Goal: Transaction & Acquisition: Purchase product/service

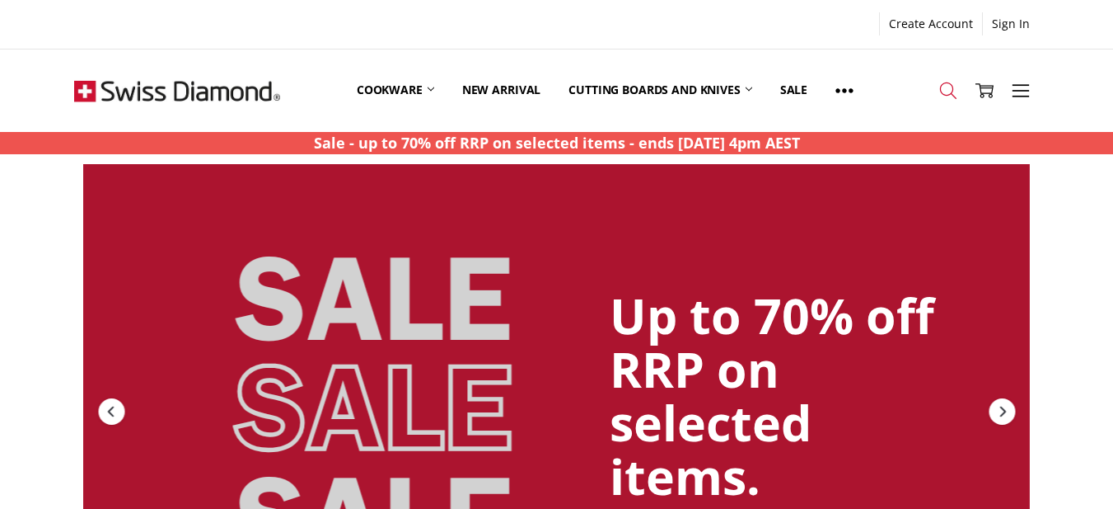
click at [944, 85] on icon at bounding box center [949, 91] width 18 height 18
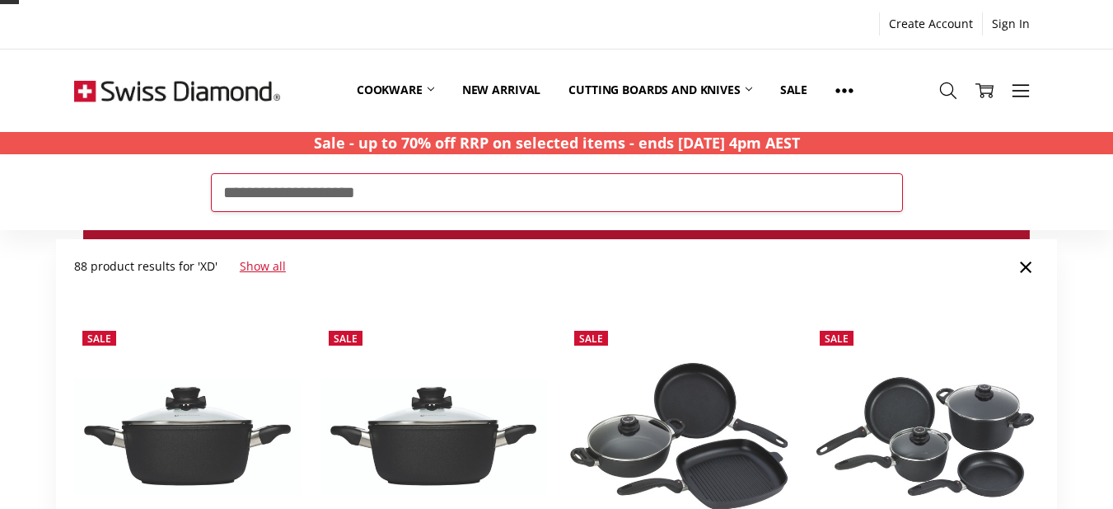
type input "**********"
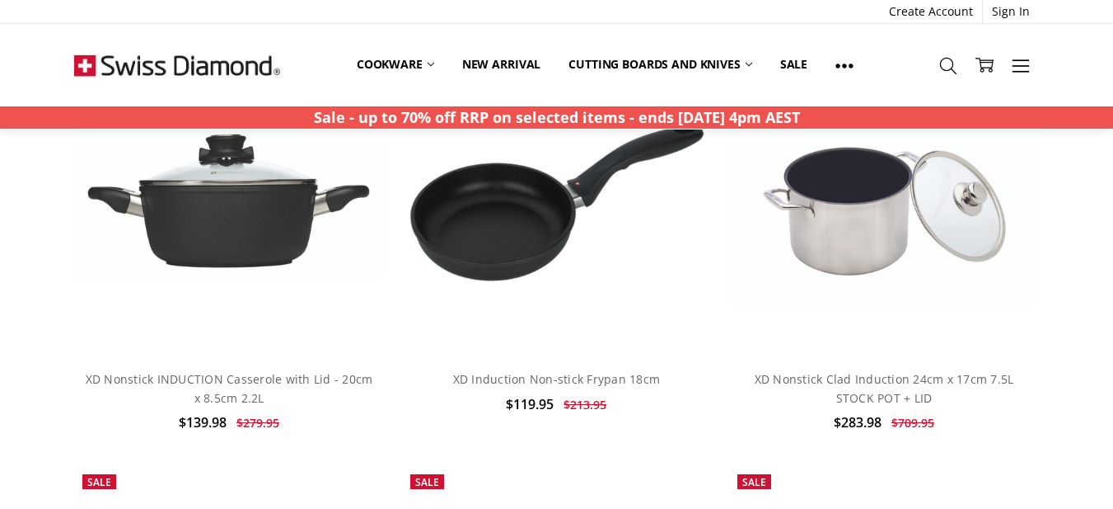
scroll to position [742, 0]
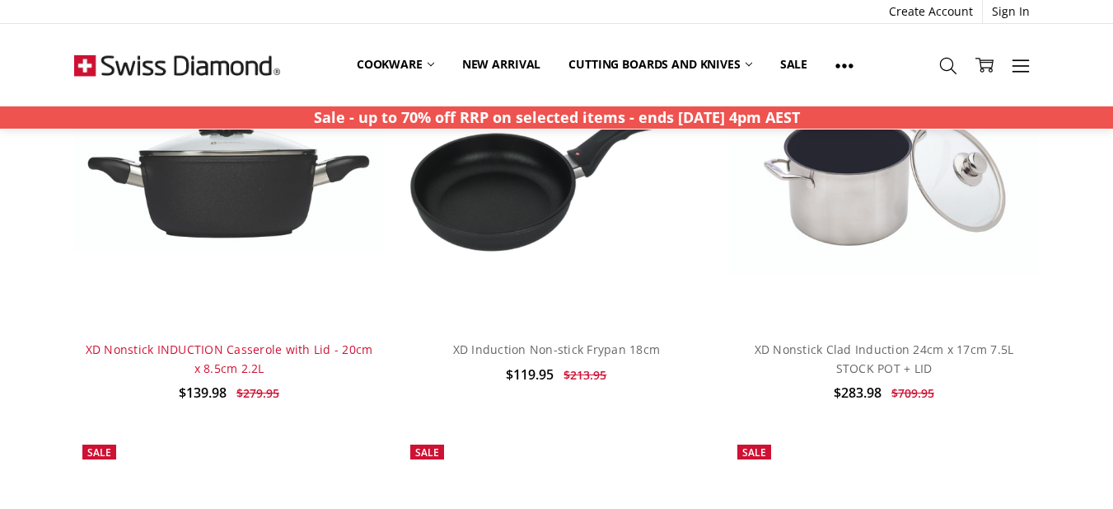
click at [269, 345] on link "XD Nonstick INDUCTION Casserole with Lid - 20cm x 8.5cm 2.2L" at bounding box center [230, 358] width 288 height 34
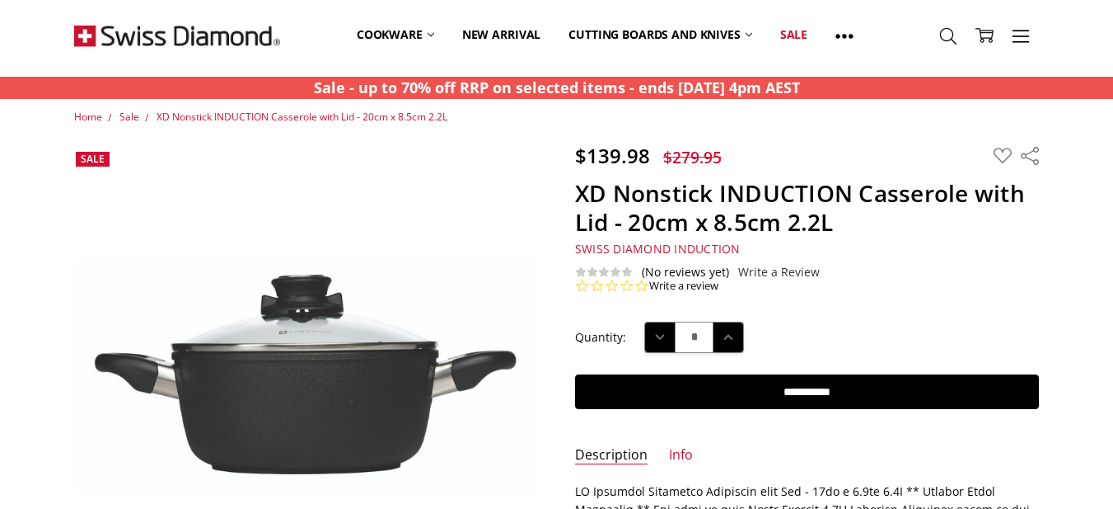
scroll to position [82, 0]
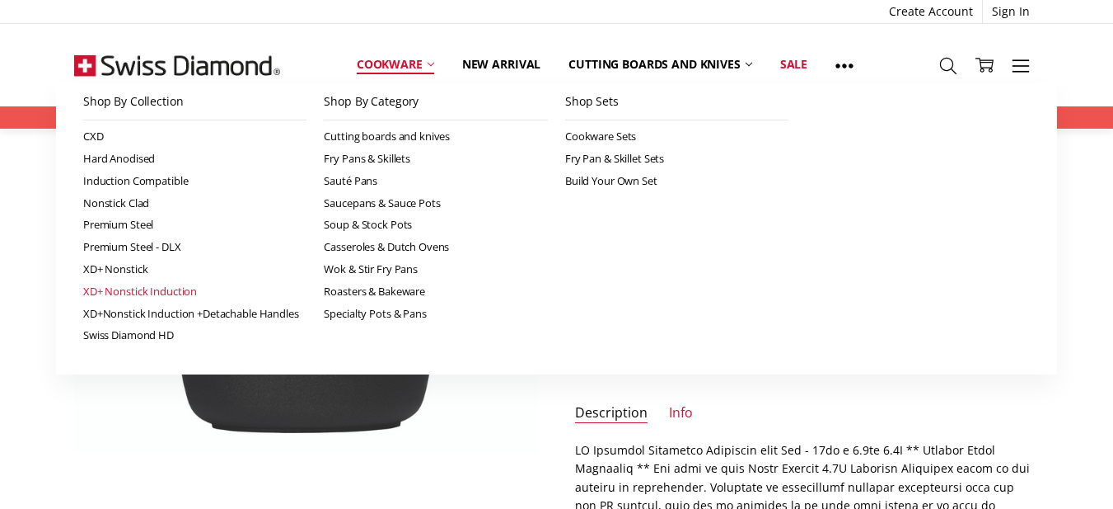
click at [146, 293] on link "XD+ Nonstick Induction" at bounding box center [195, 291] width 224 height 22
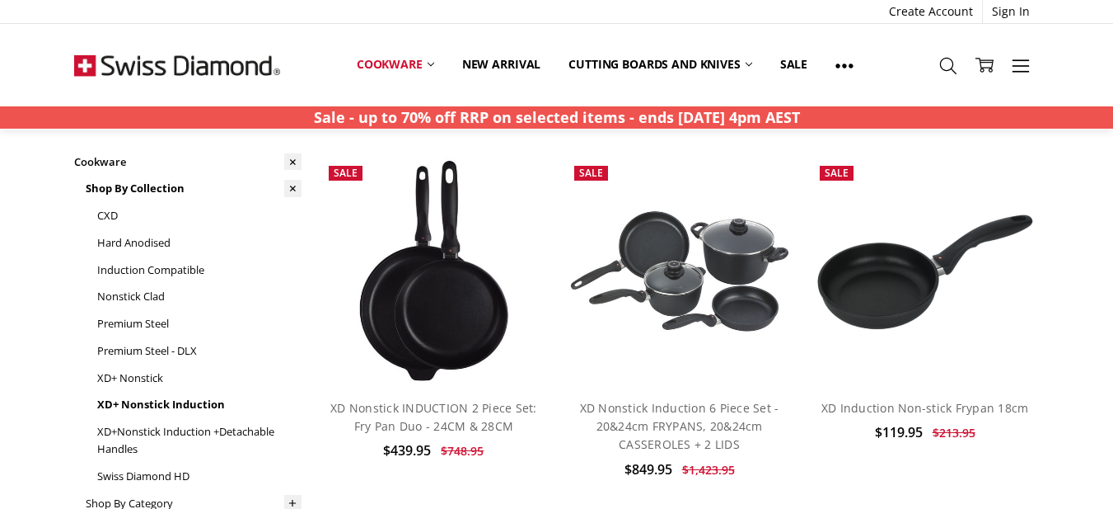
scroll to position [165, 0]
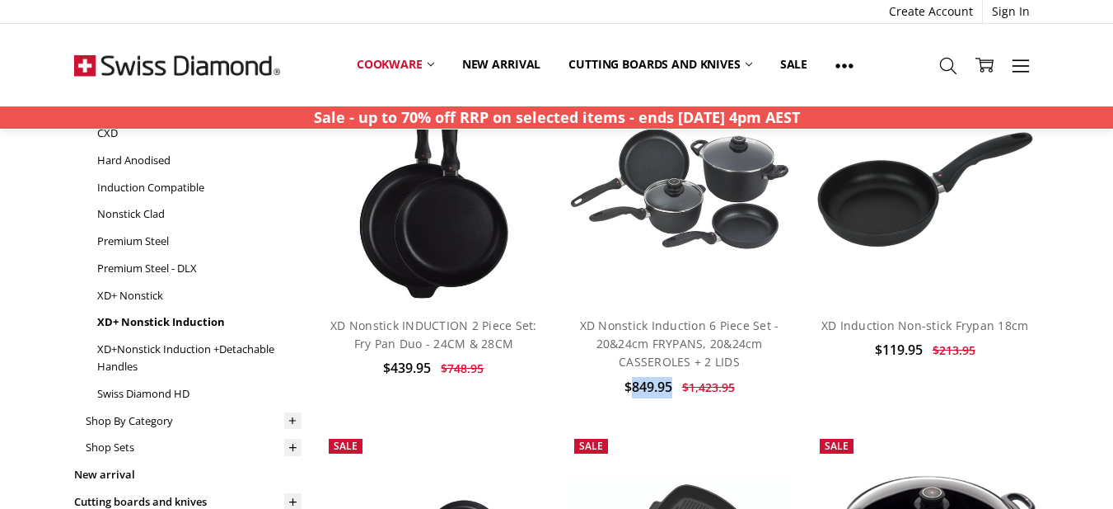
drag, startPoint x: 631, startPoint y: 386, endPoint x: 677, endPoint y: 380, distance: 46.5
click at [677, 380] on div "$849.95" at bounding box center [649, 387] width 58 height 21
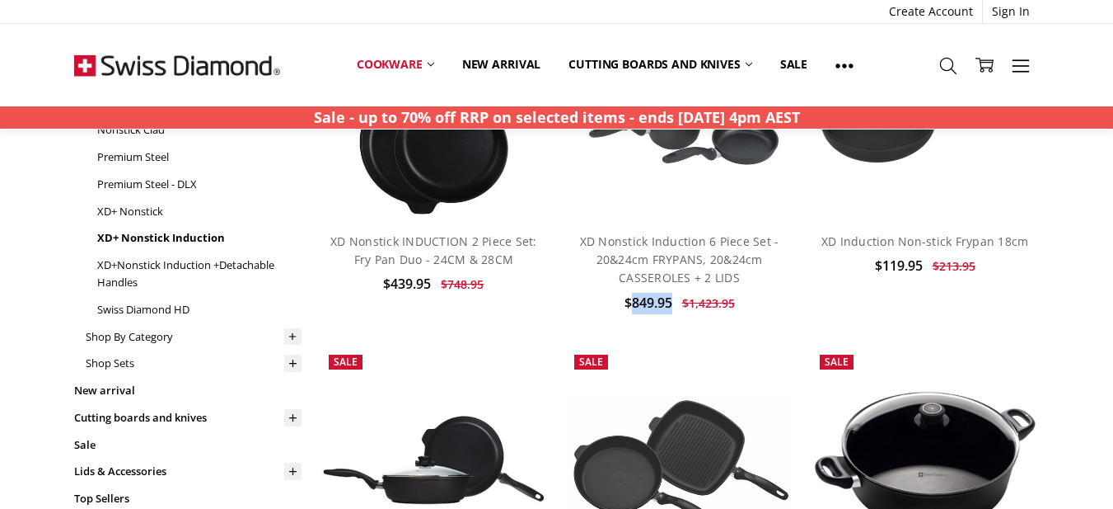
scroll to position [247, 0]
